Goal: Check status: Check status

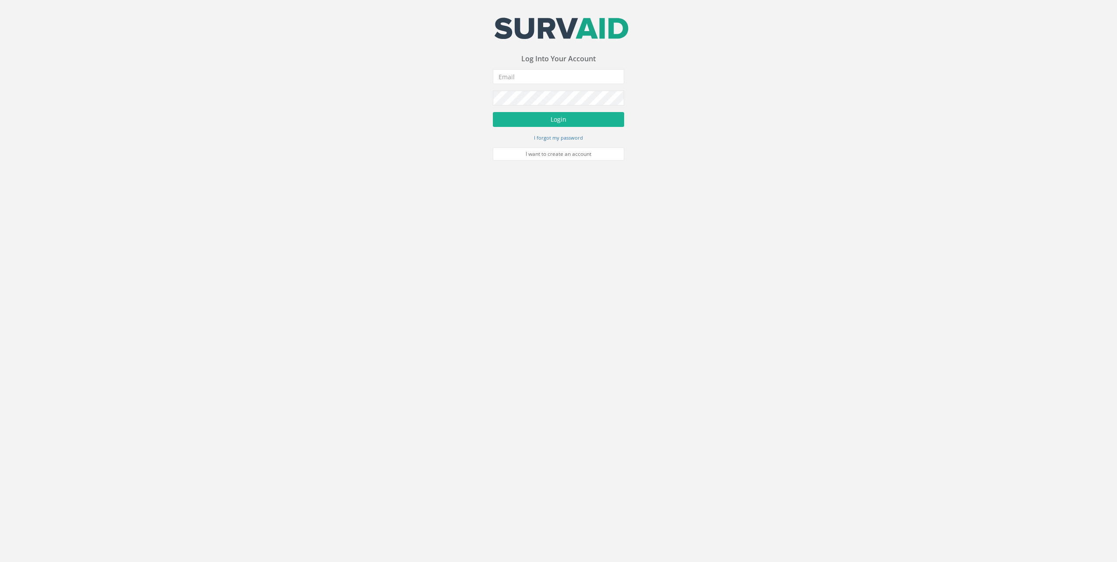
click at [385, 144] on div "Your email address was sucessfully verified - please login below to continue Yo…" at bounding box center [558, 80] width 1117 height 161
click at [519, 80] on input "email" at bounding box center [558, 76] width 131 height 15
click at [513, 79] on input "email" at bounding box center [558, 76] width 131 height 15
type input "[EMAIL_ADDRESS][DOMAIN_NAME]"
click at [493, 112] on button "Login" at bounding box center [558, 119] width 131 height 15
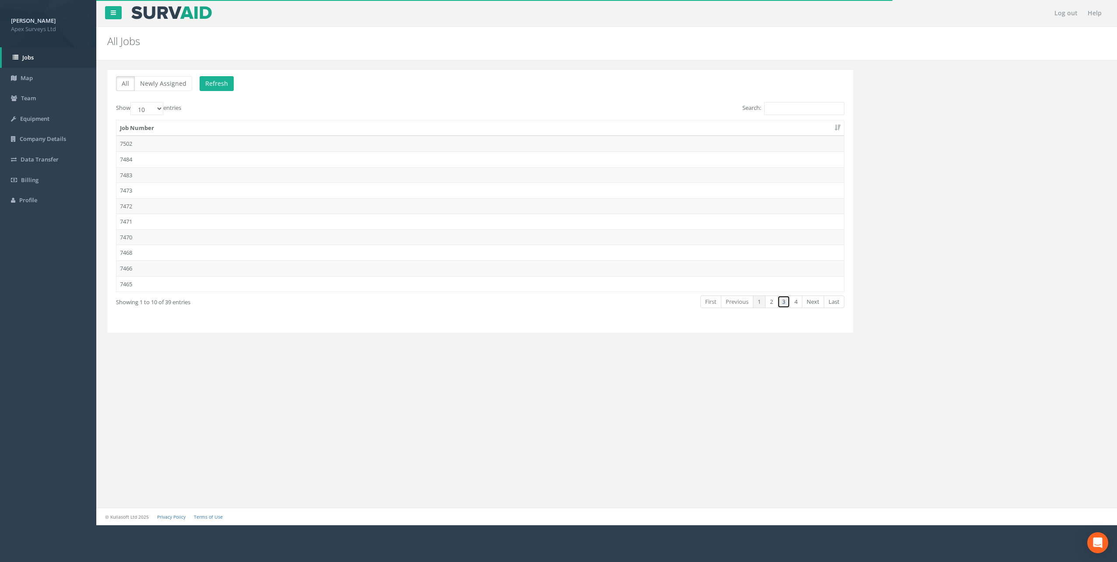
click at [785, 302] on link "3" at bounding box center [783, 301] width 13 height 13
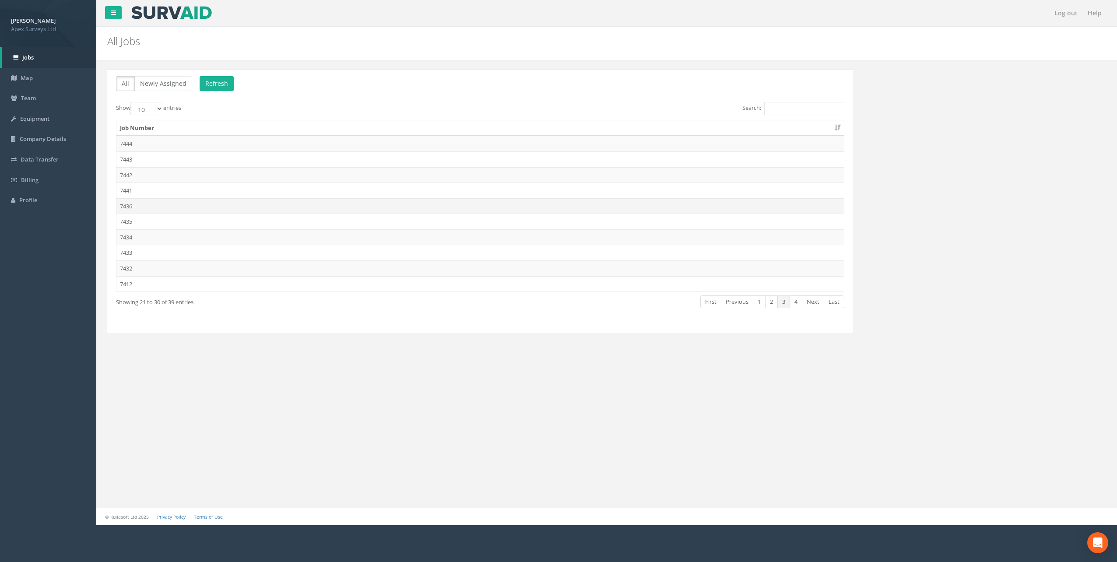
click at [183, 208] on td "7436" at bounding box center [480, 206] width 728 height 16
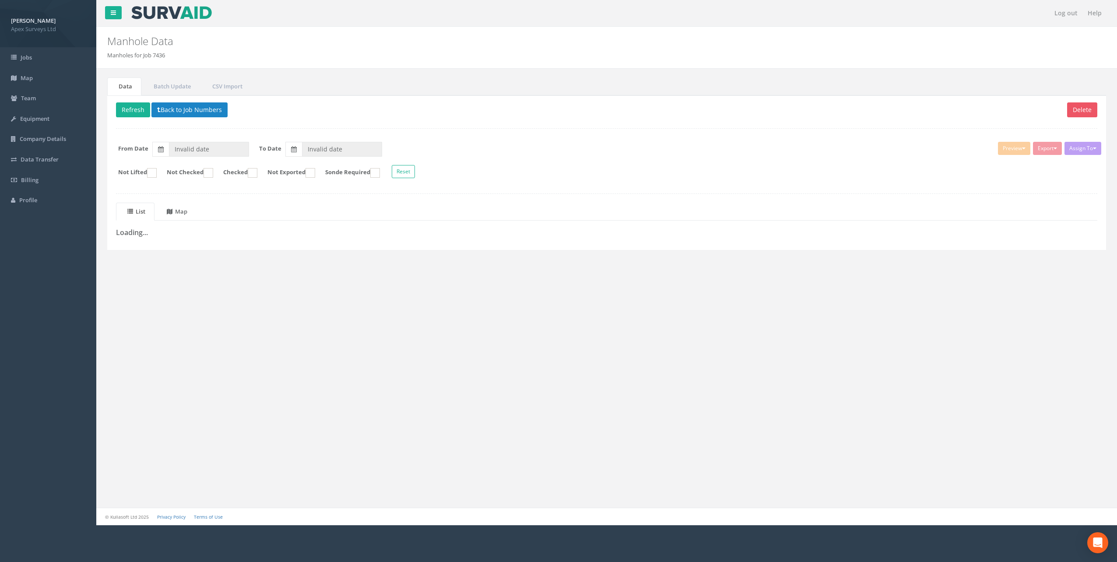
type input "[DATE]"
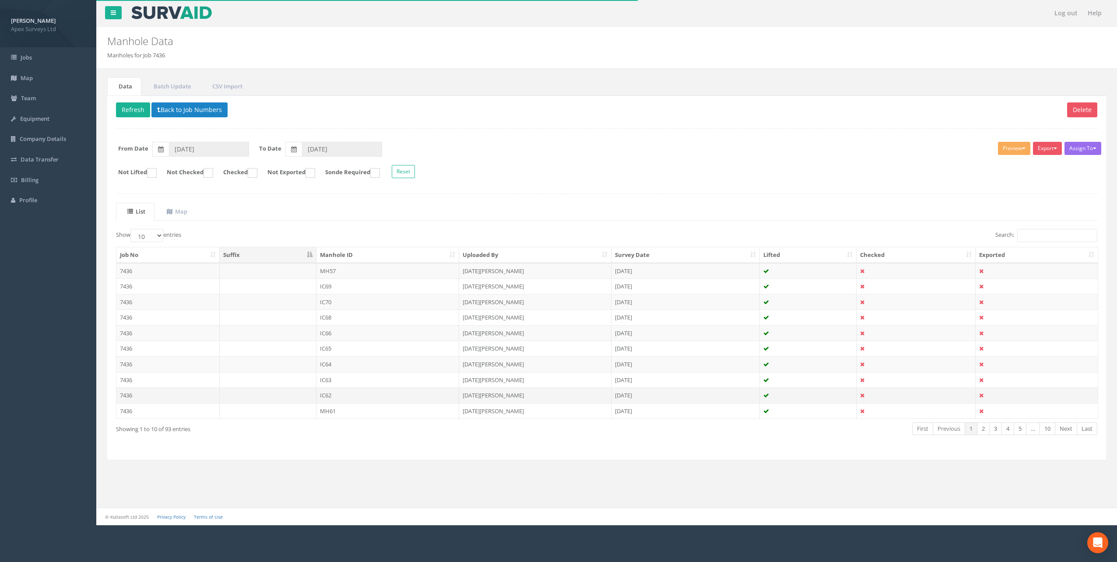
click at [331, 398] on td "IC62" at bounding box center [388, 395] width 143 height 16
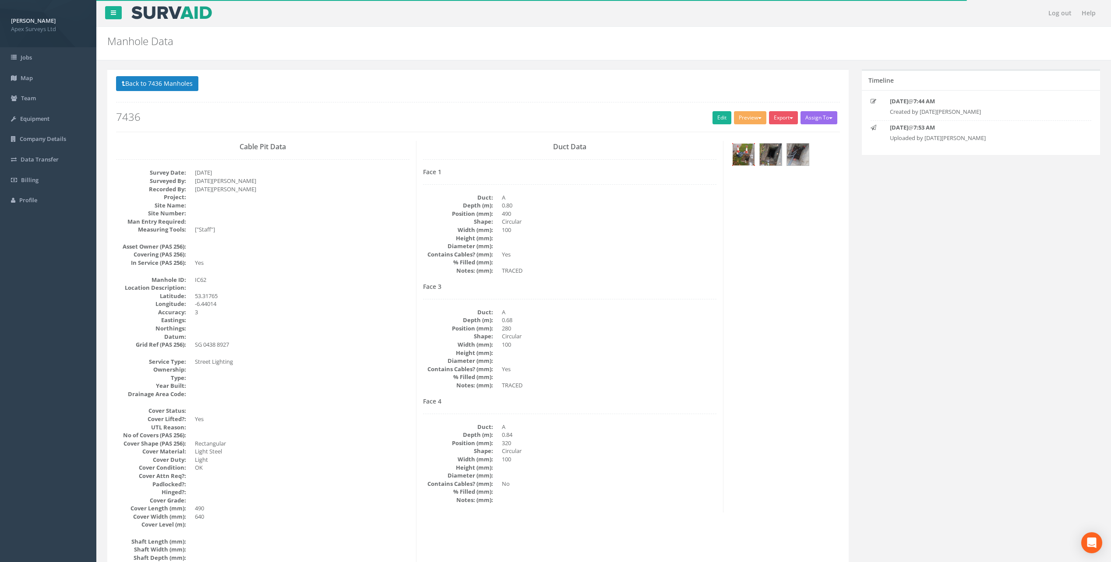
click at [747, 156] on img at bounding box center [743, 155] width 22 height 22
click at [760, 154] on img at bounding box center [771, 155] width 22 height 22
click at [798, 160] on img at bounding box center [798, 155] width 22 height 22
click at [147, 83] on button "Back to 7436 Manholes" at bounding box center [157, 83] width 82 height 15
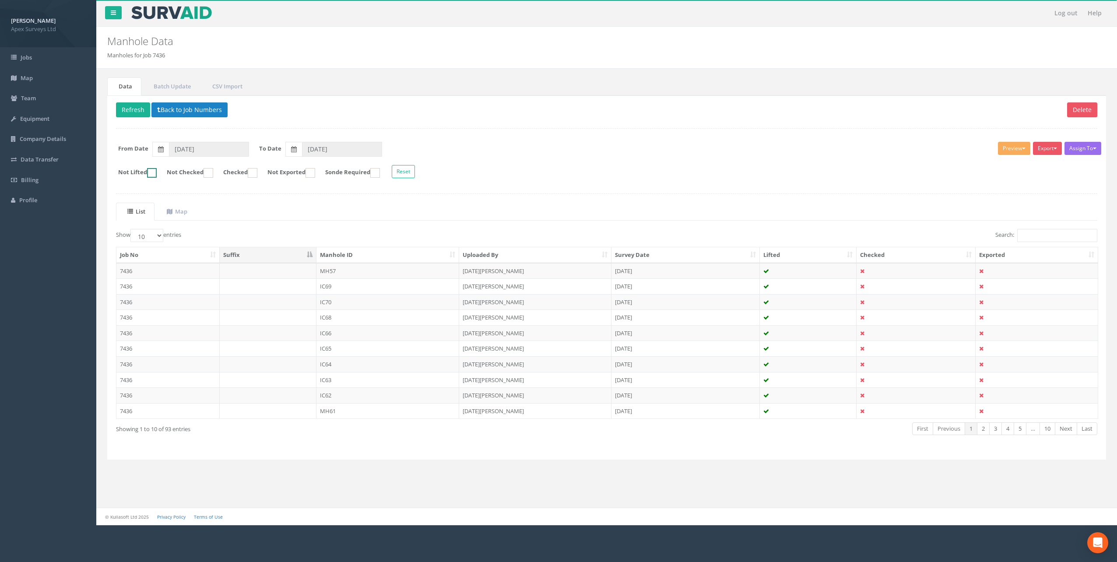
click at [153, 174] on ins at bounding box center [152, 173] width 10 height 10
click at [155, 172] on ins at bounding box center [152, 173] width 10 height 10
checkbox input "false"
